Goal: Task Accomplishment & Management: Use online tool/utility

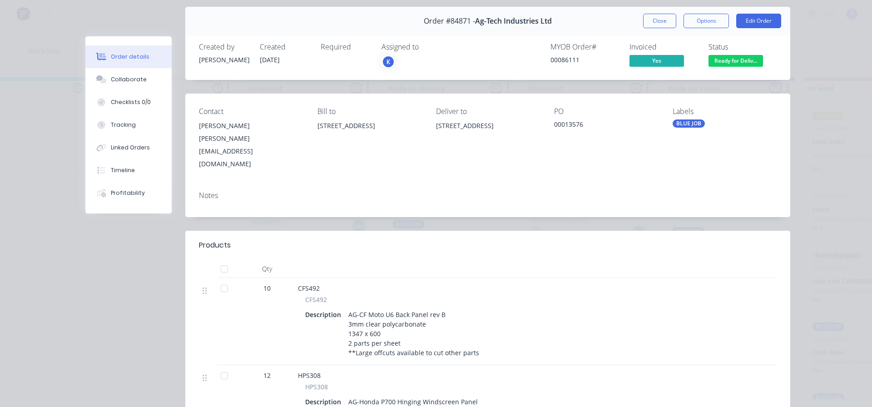
scroll to position [45, 0]
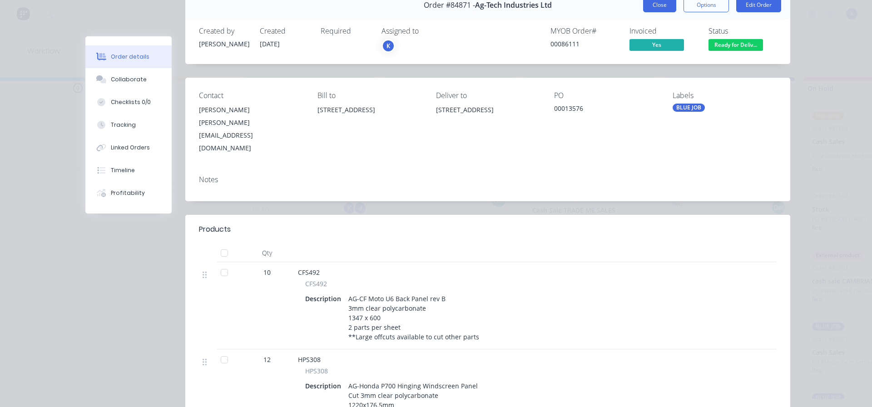
click at [657, 5] on button "Close" at bounding box center [659, 5] width 33 height 15
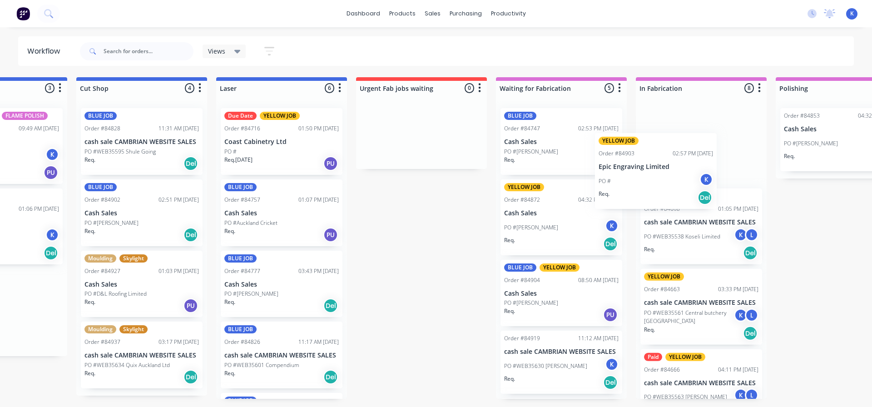
scroll to position [0, 506]
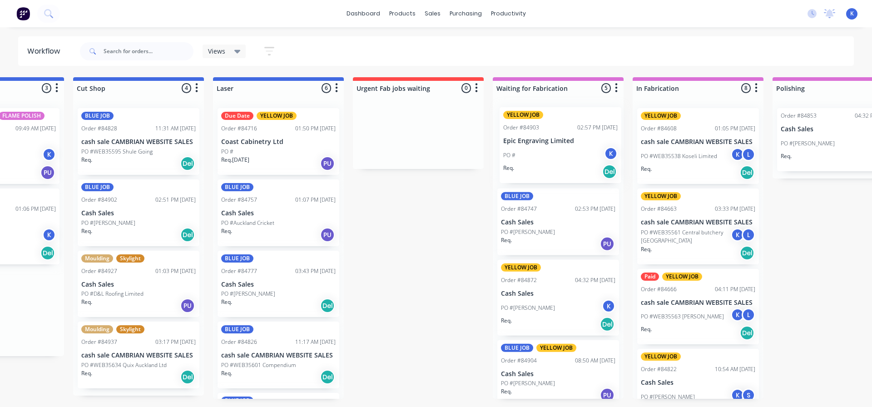
drag, startPoint x: 472, startPoint y: 140, endPoint x: 533, endPoint y: 132, distance: 61.0
drag, startPoint x: 143, startPoint y: 406, endPoint x: 80, endPoint y: 420, distance: 63.7
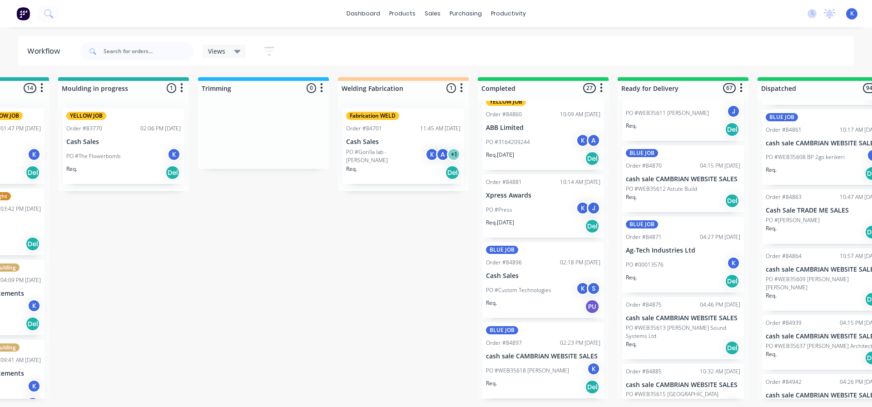
scroll to position [0, 1642]
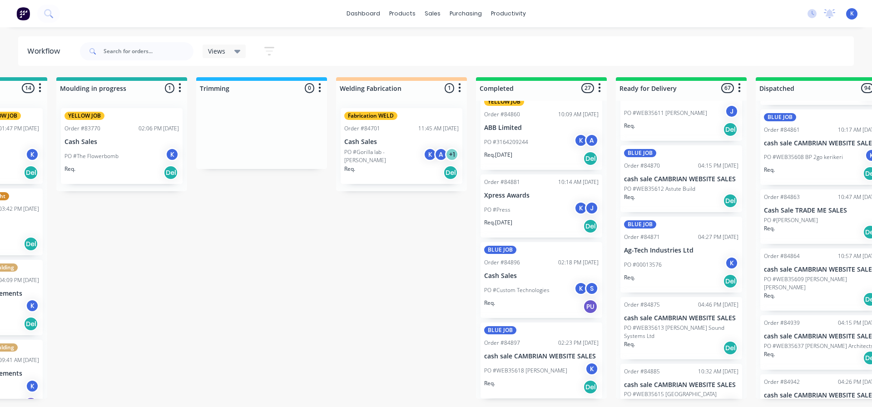
click at [653, 254] on div "BLUE JOB Order #84871 04:27 PM [DATE] Ag-Tech Industries Ltd PO #00013576 K Req…" at bounding box center [681, 255] width 122 height 76
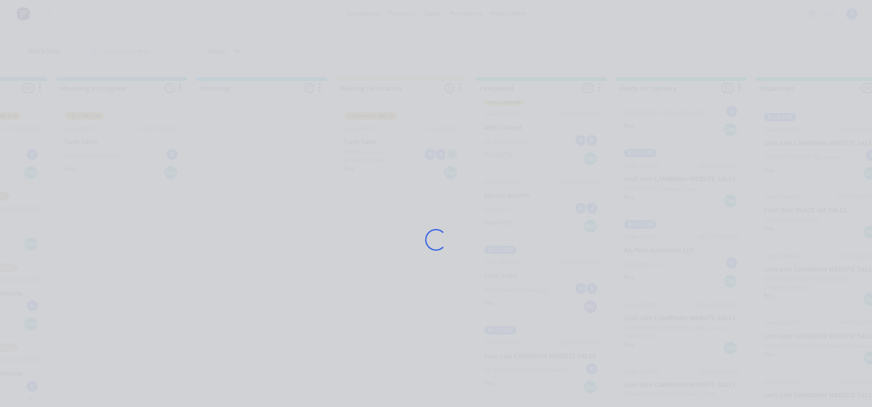
click at [653, 254] on div "Loading..." at bounding box center [436, 239] width 727 height 407
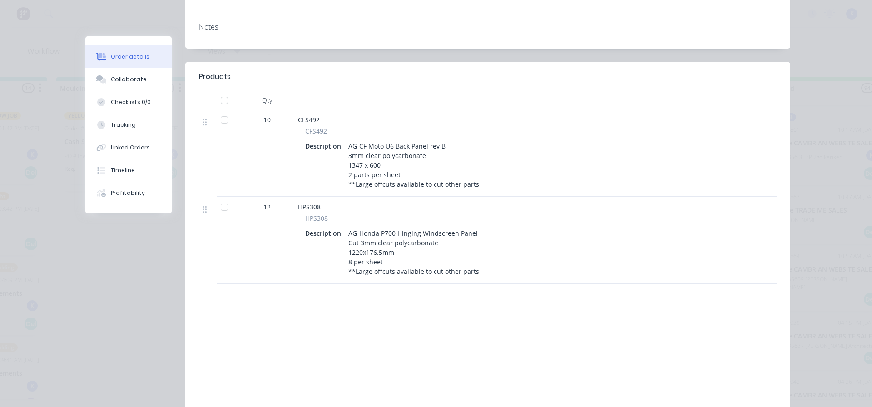
scroll to position [0, 0]
drag, startPoint x: 120, startPoint y: 237, endPoint x: 131, endPoint y: 239, distance: 11.1
click at [120, 238] on div "Order #84871 - Ag-Tech Industries Ltd Close Options Edit Order Created by [PERS…" at bounding box center [437, 141] width 705 height 607
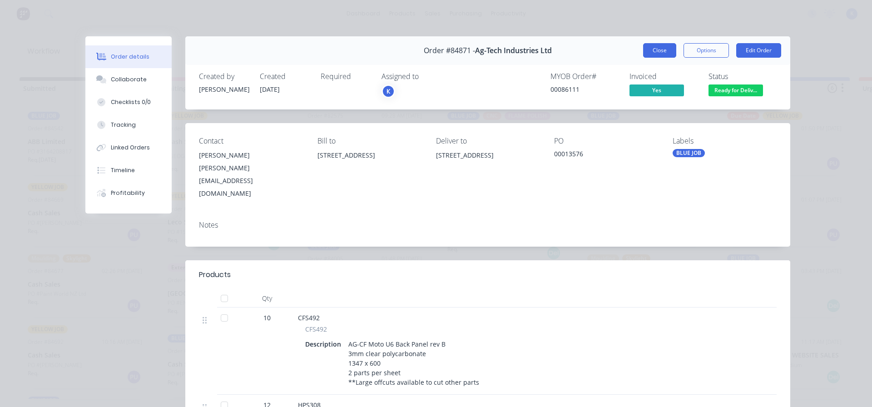
click at [648, 55] on button "Close" at bounding box center [659, 50] width 33 height 15
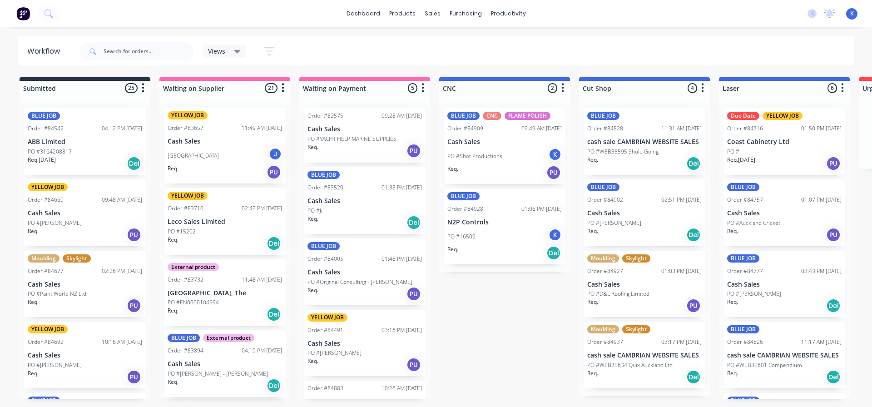
drag, startPoint x: 108, startPoint y: 417, endPoint x: 195, endPoint y: 302, distance: 143.6
click at [87, 352] on html "dashboard products sales purchasing productivity dashboard products Product Cat…" at bounding box center [436, 176] width 872 height 352
click at [209, 48] on span "Views" at bounding box center [216, 51] width 17 height 10
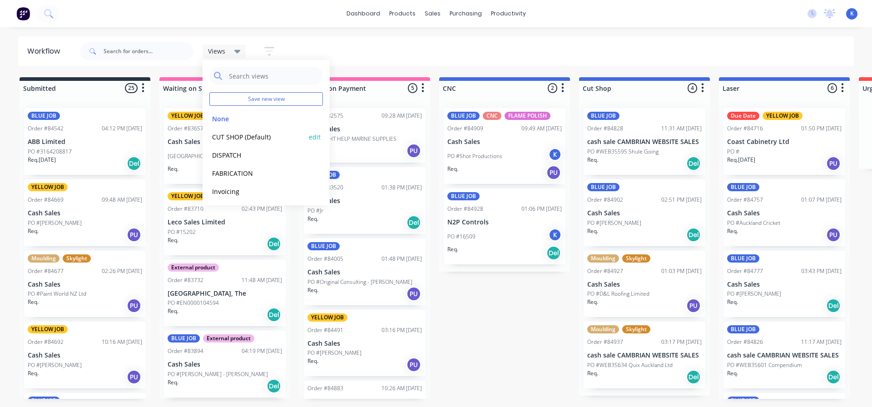
click at [229, 140] on button "CUT SHOP (Default)" at bounding box center [257, 137] width 97 height 10
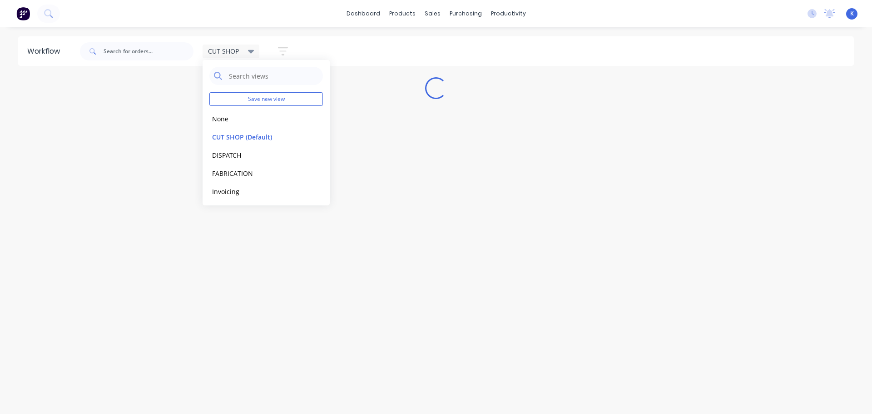
click at [310, 243] on div "Workflow CUT SHOP Save new view None edit CUT SHOP (Default) edit DISPATCH edit…" at bounding box center [436, 215] width 872 height 359
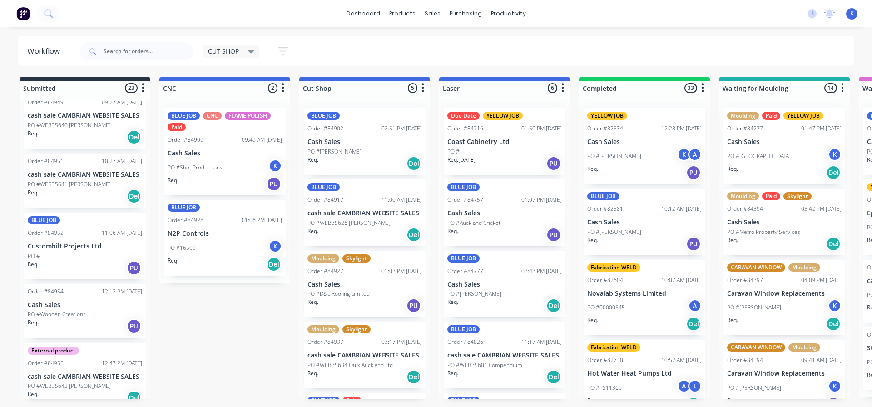
scroll to position [1294, 0]
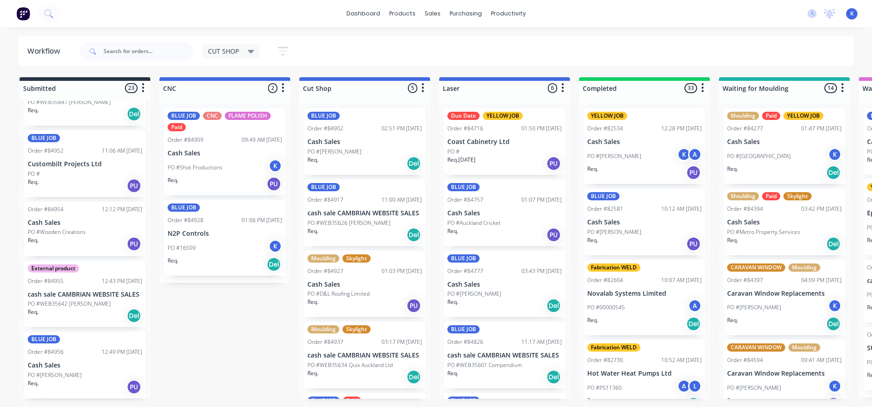
click at [55, 186] on div "Req. PU" at bounding box center [85, 185] width 114 height 15
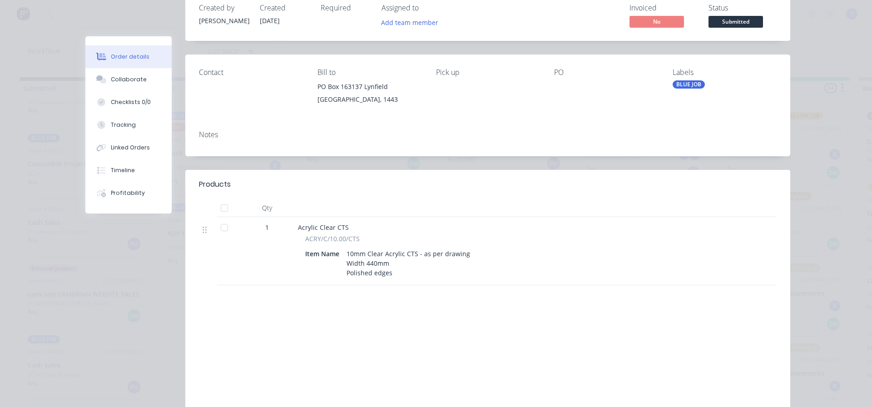
scroll to position [0, 0]
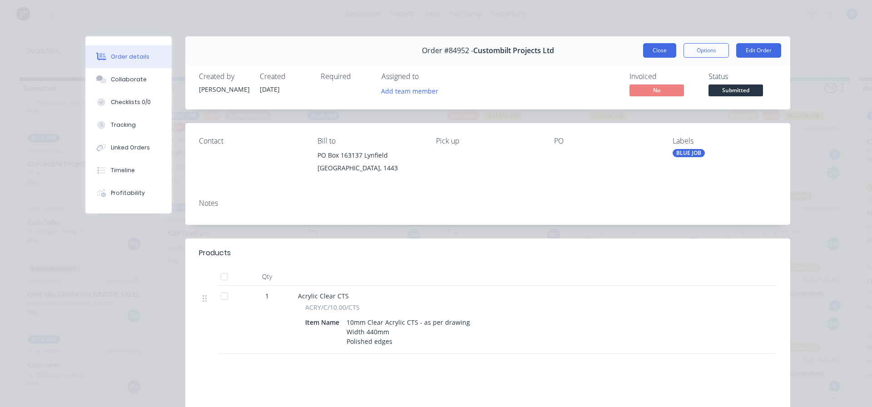
click at [654, 51] on button "Close" at bounding box center [659, 50] width 33 height 15
